Goal: Task Accomplishment & Management: Manage account settings

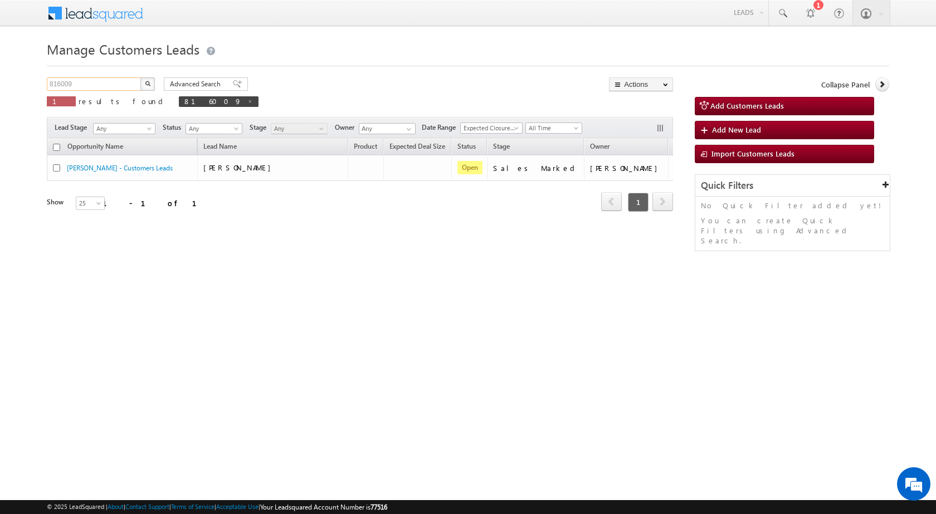
click at [58, 84] on input "816009" at bounding box center [94, 83] width 95 height 13
click at [59, 83] on input "816009" at bounding box center [94, 83] width 95 height 13
paste input "22110"
type input "822110"
click at [140, 77] on button "button" at bounding box center [147, 83] width 14 height 13
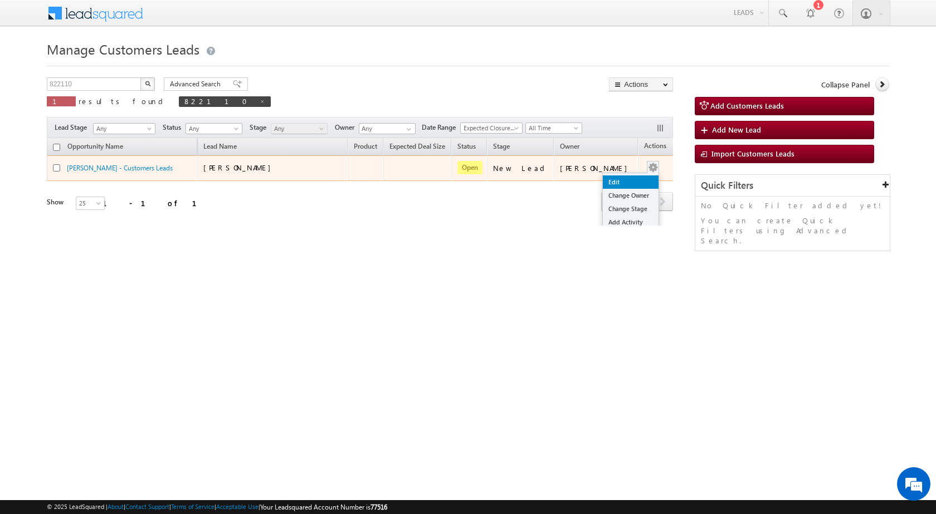
click at [613, 178] on link "Edit" at bounding box center [631, 181] width 56 height 13
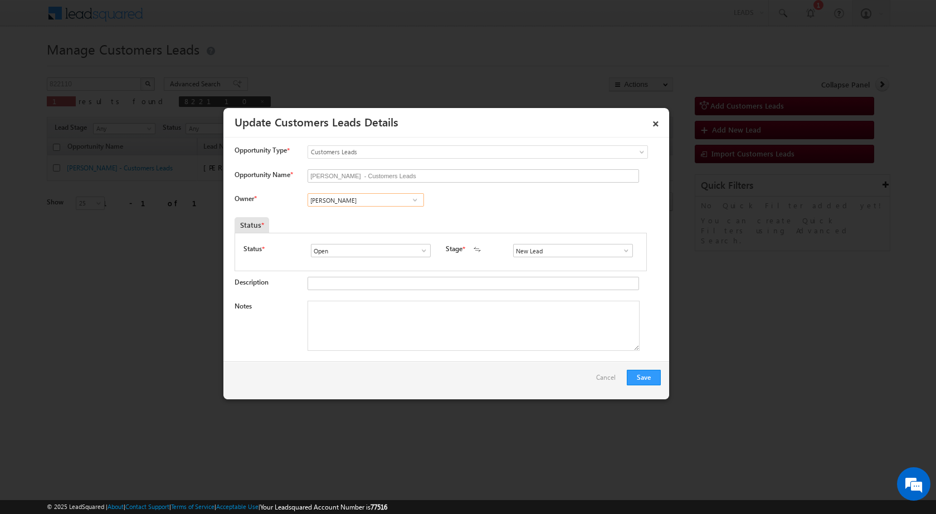
click at [359, 196] on input "[PERSON_NAME]" at bounding box center [366, 199] width 116 height 13
paste input "[PERSON_NAME][EMAIL_ADDRESS][DOMAIN_NAME]"
click at [382, 217] on link "[PERSON_NAME] [PERSON_NAME][EMAIL_ADDRESS][DOMAIN_NAME]" at bounding box center [366, 217] width 116 height 21
type input "[PERSON_NAME]"
click at [421, 329] on textarea "Notes" at bounding box center [474, 326] width 332 height 50
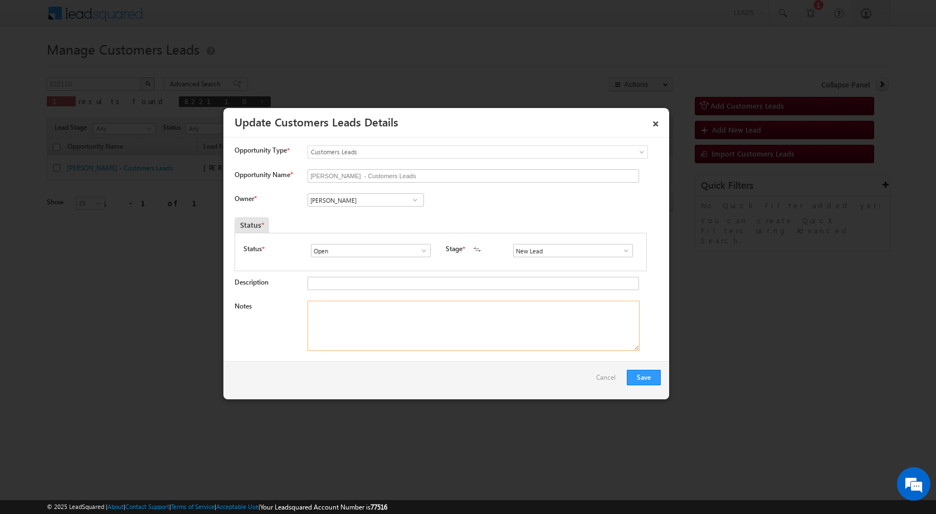
paste textarea "822110 / [PERSON_NAME] / [PHONE_NUMBER] / WHATSAPP NO. - [PHONE_NUMBER] / CONST…"
type textarea "822110 / [PERSON_NAME] / [PHONE_NUMBER] / WHATSAPP NO. - [PHONE_NUMBER] / CONST…"
click at [540, 255] on input "New Lead" at bounding box center [573, 250] width 120 height 13
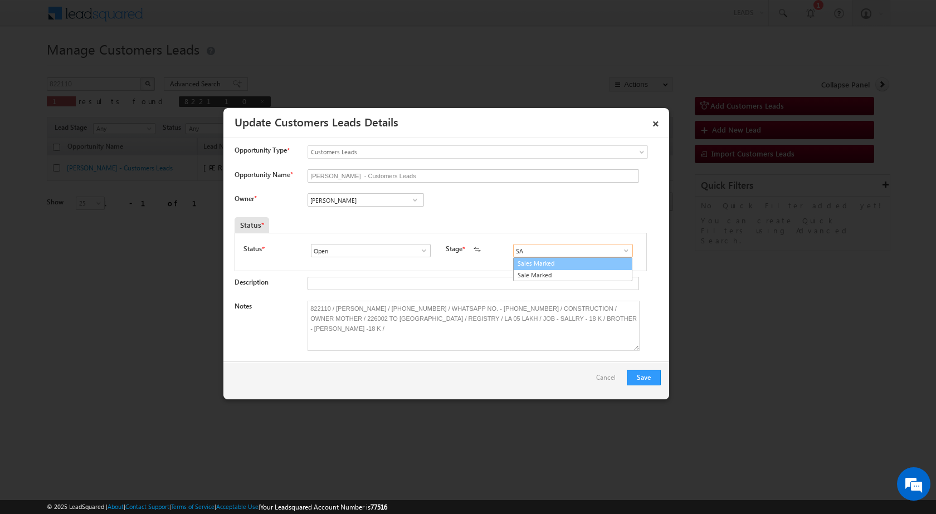
click at [528, 265] on link "Sales Marked" at bounding box center [572, 263] width 119 height 13
type input "Sales Marked"
click at [650, 373] on button "Save" at bounding box center [644, 378] width 34 height 16
